Goal: Communication & Community: Answer question/provide support

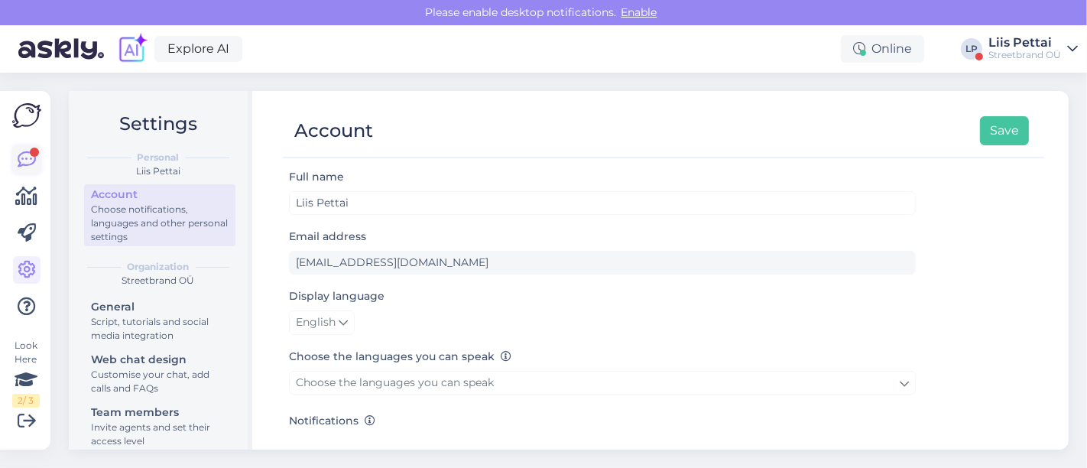
click at [34, 155] on div at bounding box center [34, 152] width 9 height 9
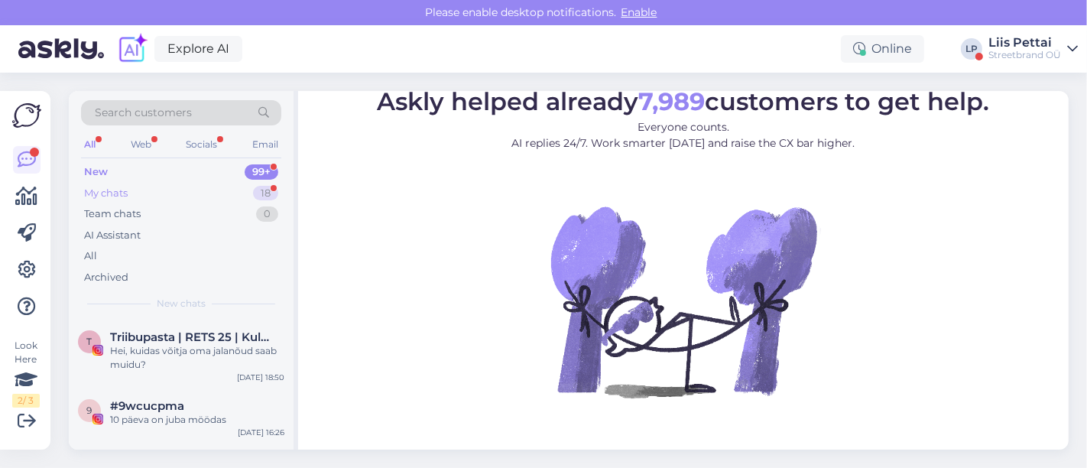
click at [122, 199] on div "My chats" at bounding box center [106, 193] width 44 height 15
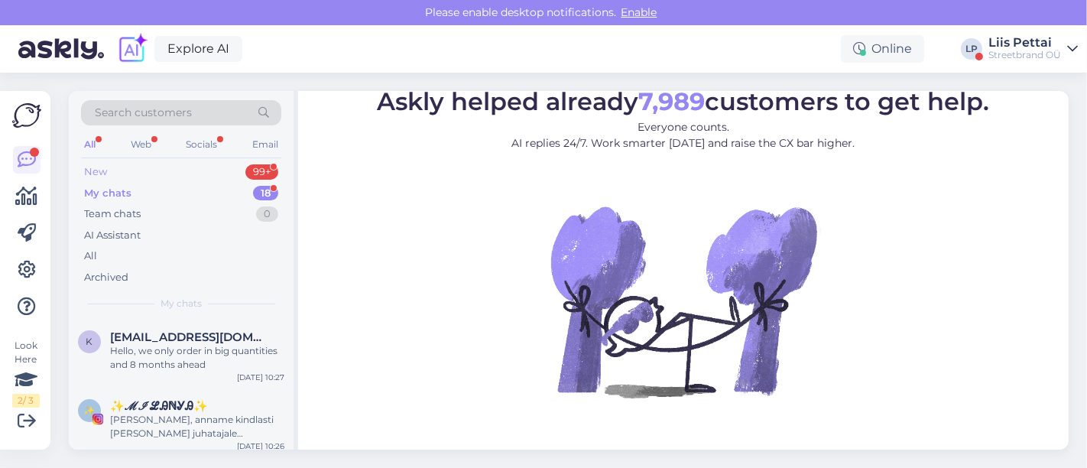
click at [121, 170] on div "New 99+" at bounding box center [181, 171] width 200 height 21
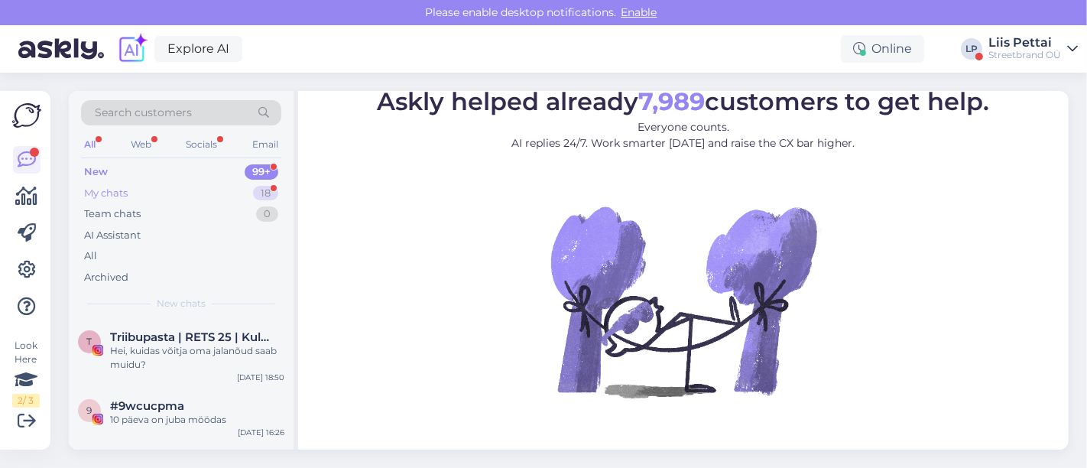
click at [120, 188] on div "My chats" at bounding box center [106, 193] width 44 height 15
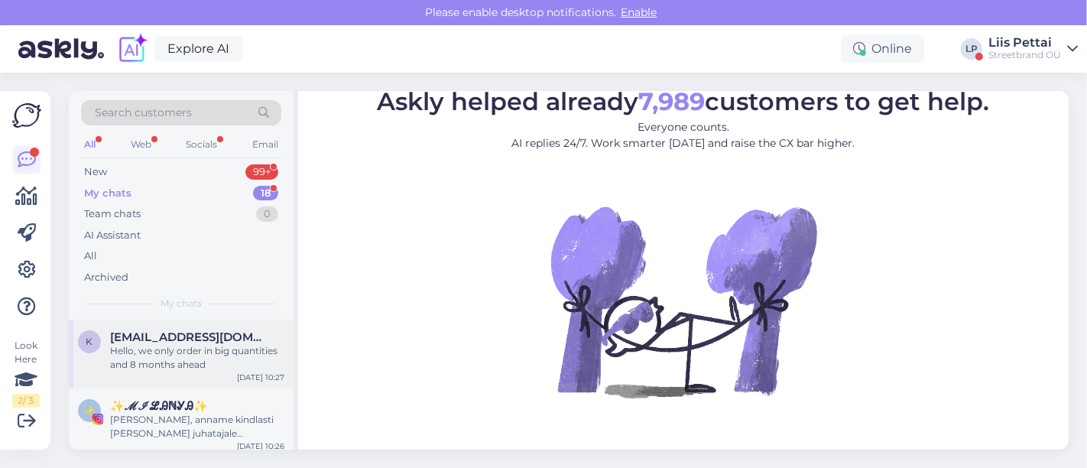
click at [131, 346] on div "Hello, we only order in big quantities and 8 months ahead" at bounding box center [197, 358] width 174 height 28
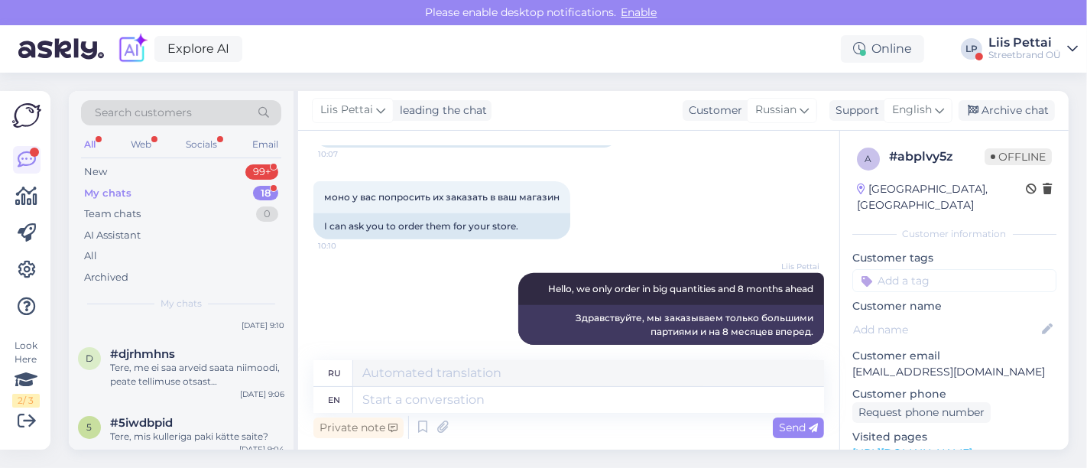
scroll to position [577, 0]
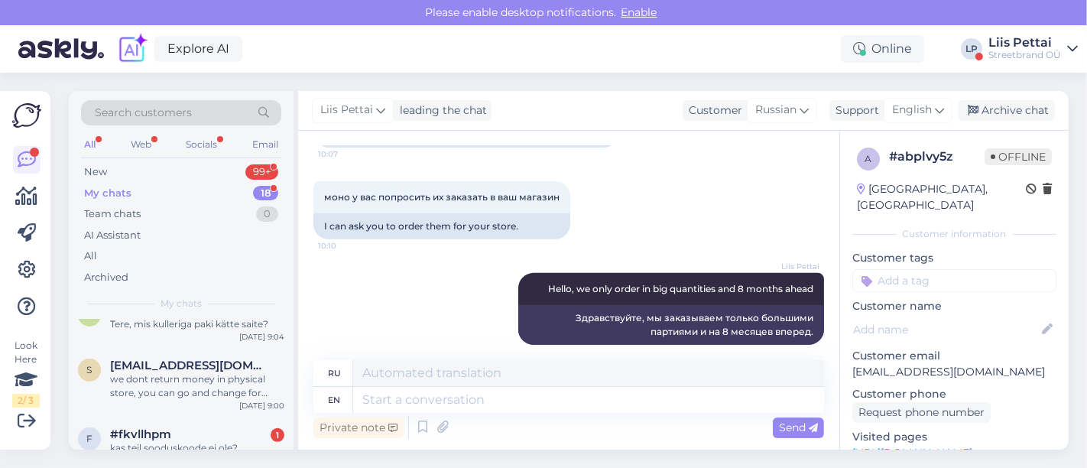
click at [1058, 39] on div "Liis Pettai" at bounding box center [1025, 43] width 73 height 12
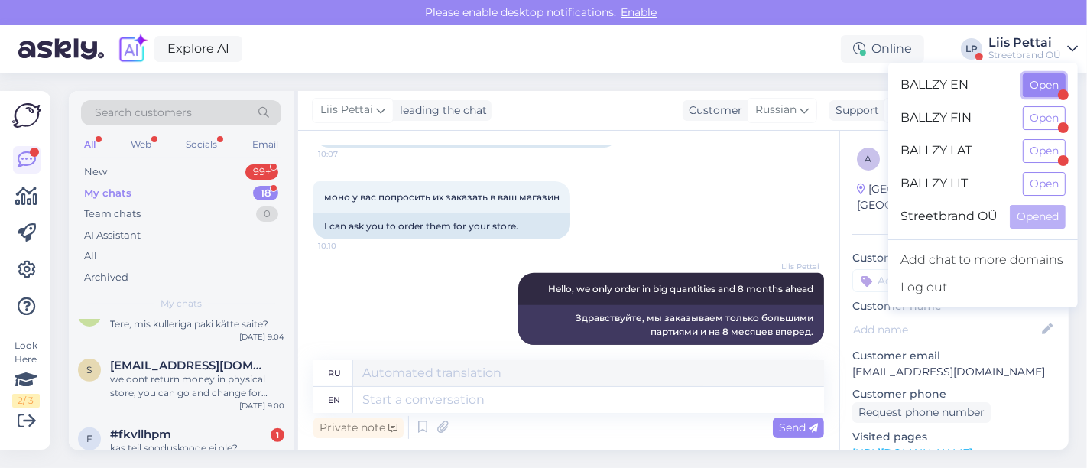
click at [1041, 93] on button "Open" at bounding box center [1044, 85] width 43 height 24
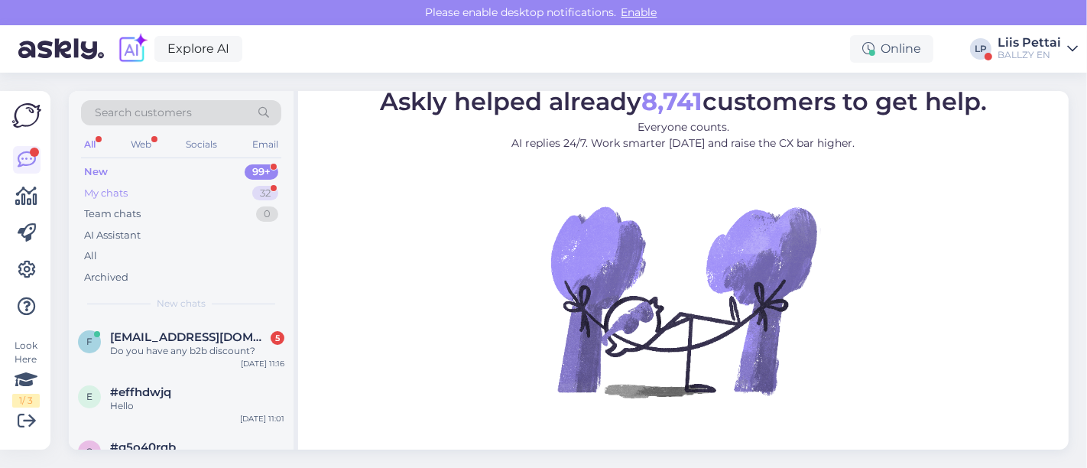
click at [135, 199] on div "My chats 32" at bounding box center [181, 193] width 200 height 21
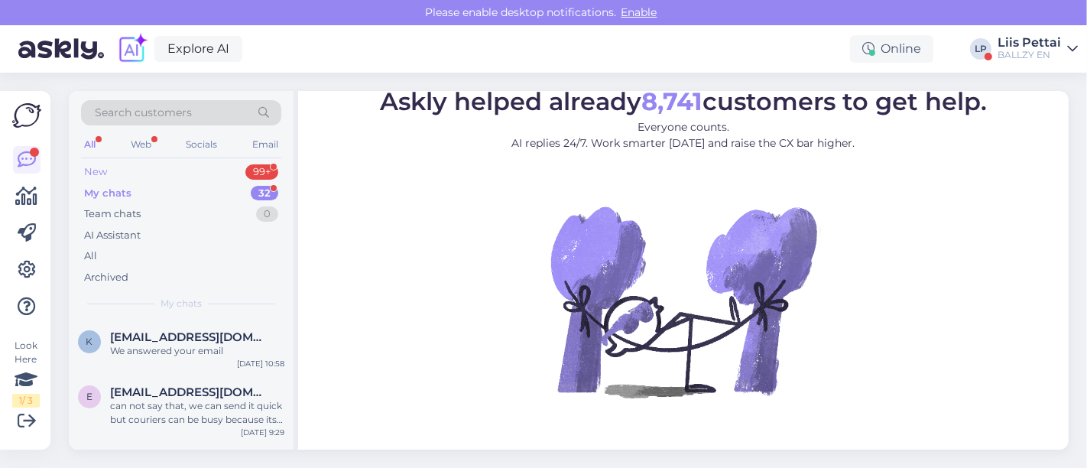
click at [141, 176] on div "New 99+" at bounding box center [181, 171] width 200 height 21
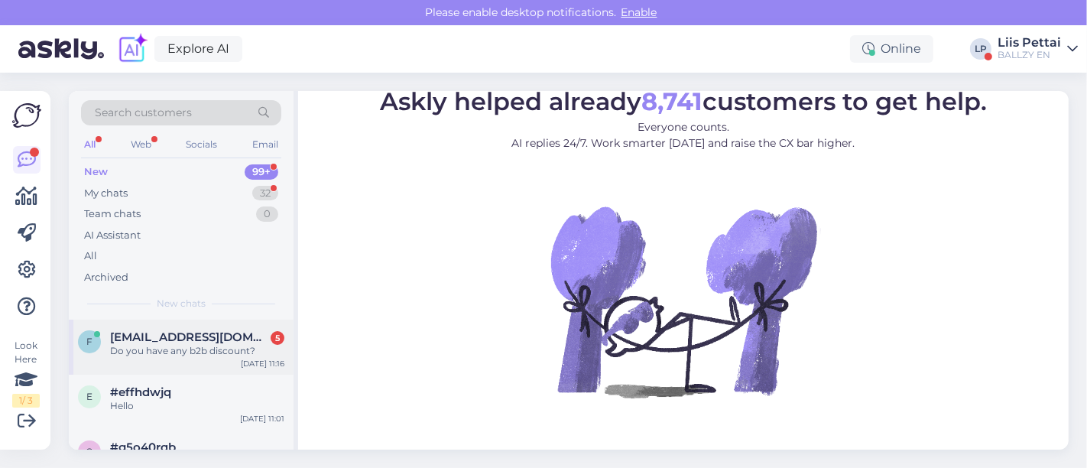
click at [128, 338] on span "[EMAIL_ADDRESS][DOMAIN_NAME]" at bounding box center [189, 337] width 159 height 14
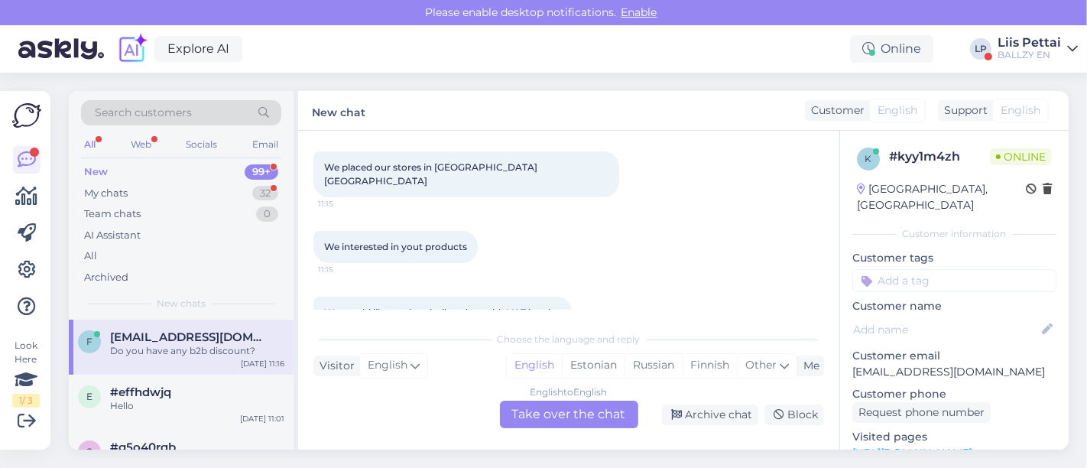
scroll to position [171, 0]
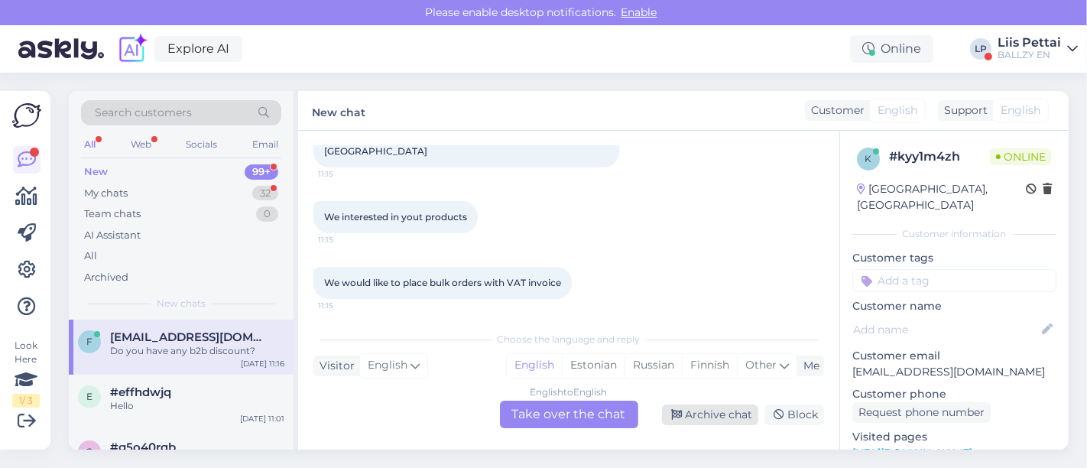
click at [718, 417] on div "Archive chat" at bounding box center [710, 414] width 96 height 21
